Goal: Transaction & Acquisition: Download file/media

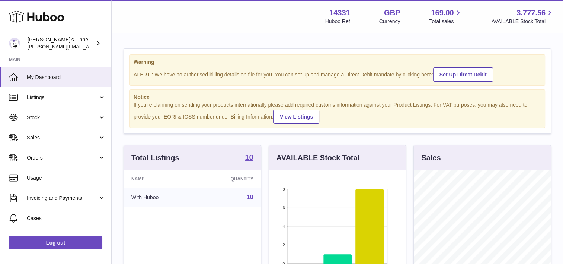
scroll to position [116, 137]
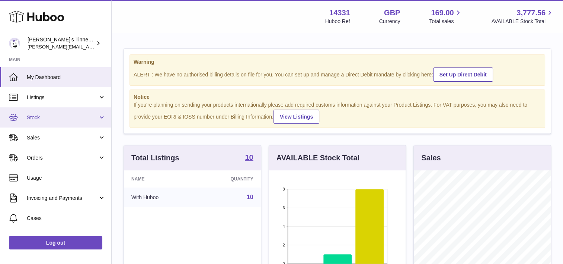
click at [57, 121] on link "Stock" at bounding box center [55, 117] width 111 height 20
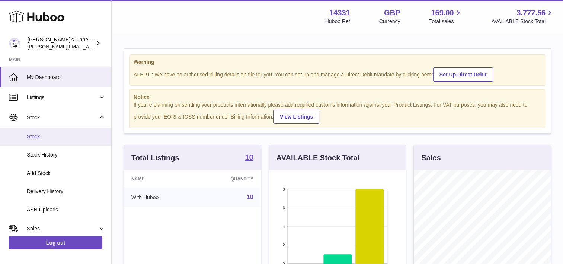
click at [52, 137] on span "Stock" at bounding box center [66, 136] width 79 height 7
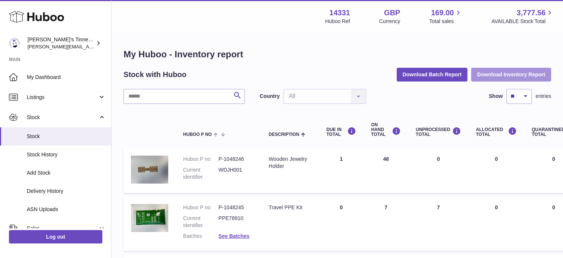
click at [521, 77] on button "Download Inventory Report" at bounding box center [511, 74] width 80 height 13
